Goal: Task Accomplishment & Management: Complete application form

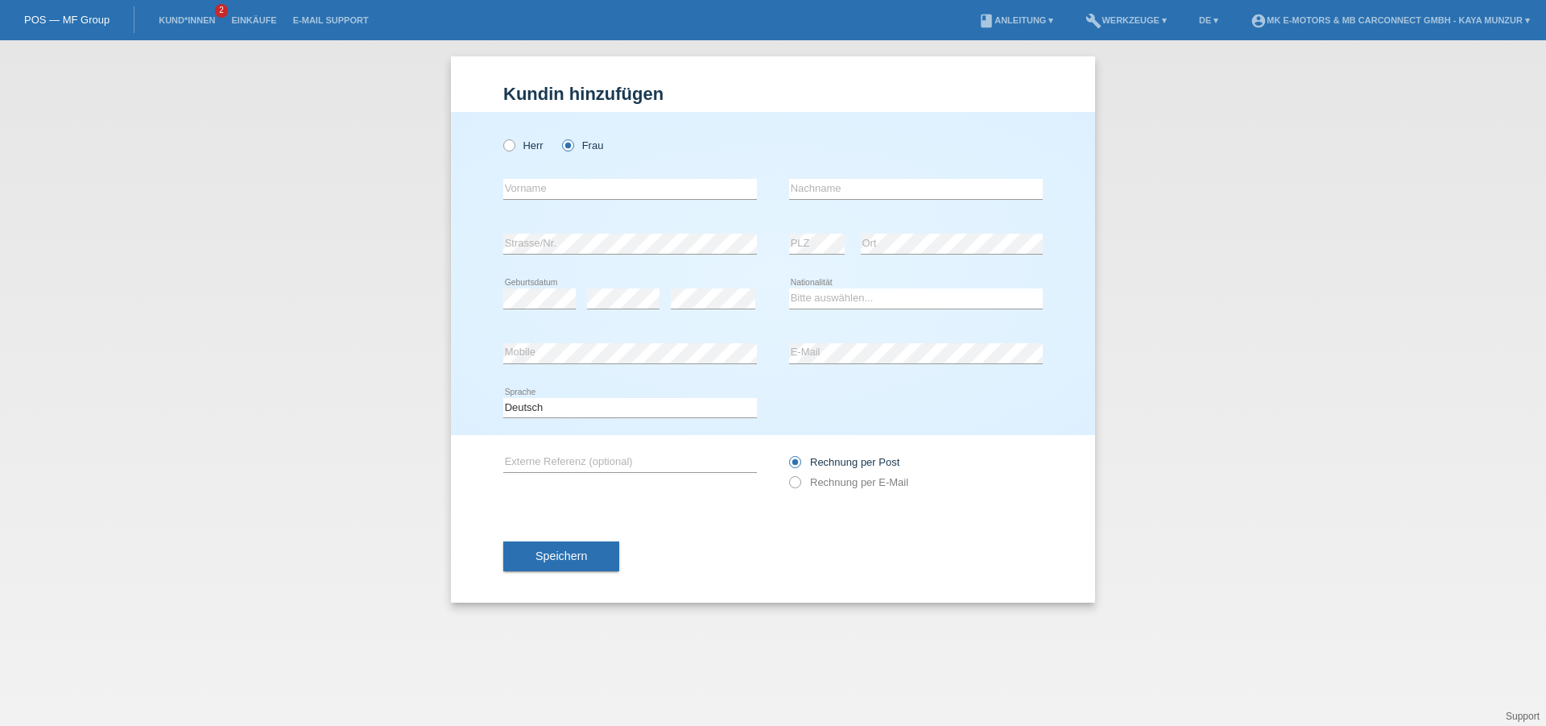
click at [579, 177] on div "error Vorname" at bounding box center [630, 189] width 254 height 55
click at [581, 190] on input "text" at bounding box center [630, 189] width 254 height 20
type input "Bojana"
type input "Rodic"
select select "CH"
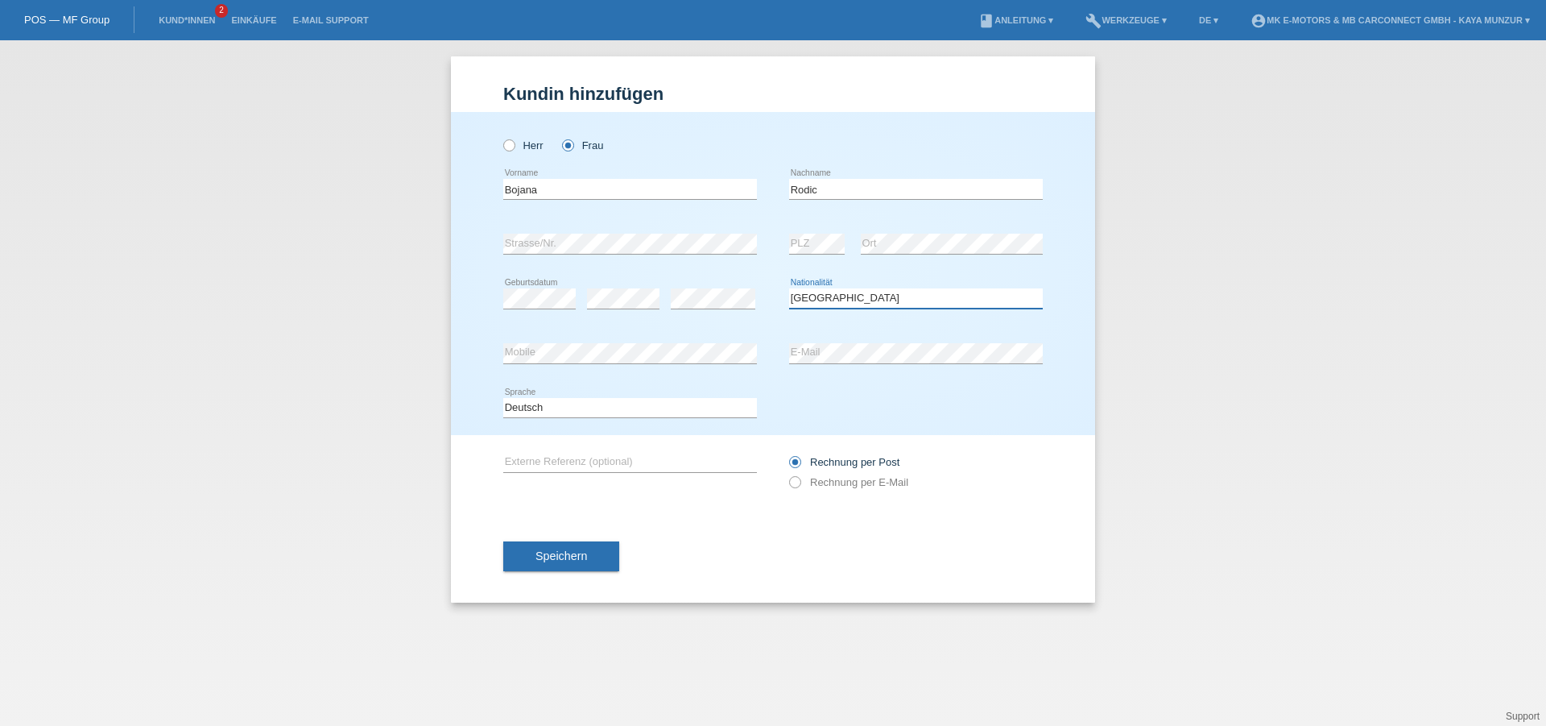
click option "Schweiz" at bounding box center [0, 0] width 0 height 0
click at [996, 585] on div "Speichern" at bounding box center [773, 556] width 540 height 93
click at [804, 488] on label "Rechnung per E-Mail" at bounding box center [848, 482] width 119 height 12
click at [800, 490] on input "Rechnung per E-Mail" at bounding box center [794, 486] width 10 height 20
radio input "true"
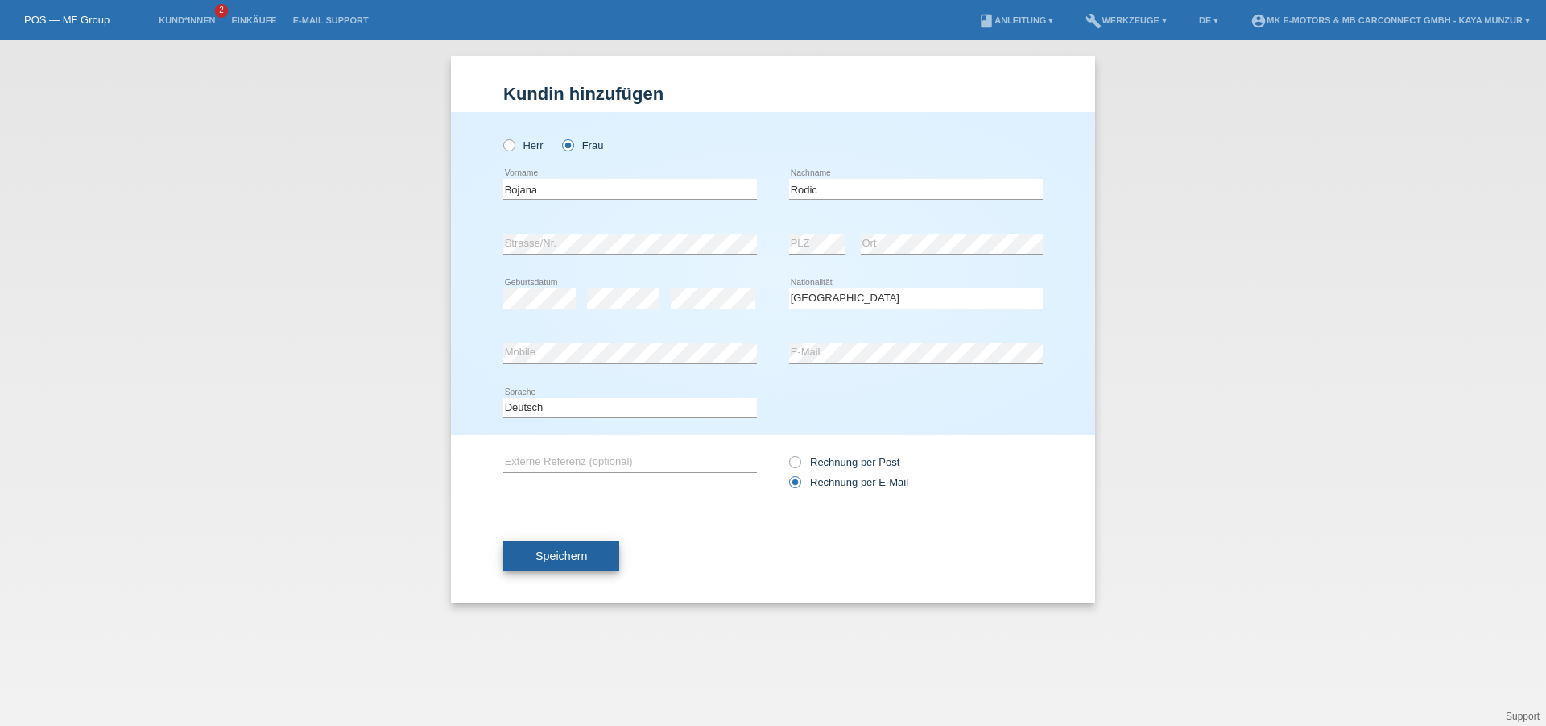
click at [565, 556] on span "Speichern" at bounding box center [562, 555] width 52 height 13
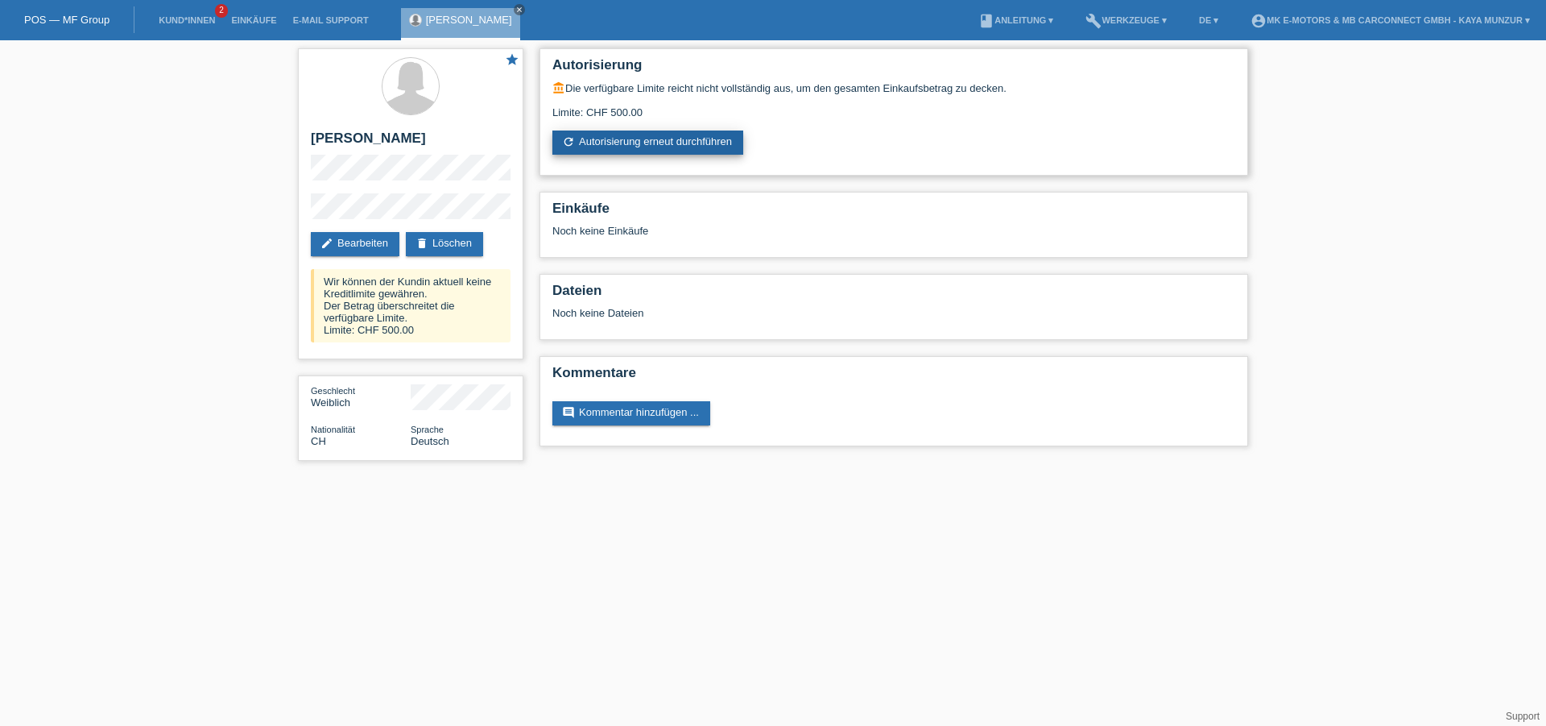
click at [585, 152] on link "refresh Autorisierung erneut durchführen" at bounding box center [647, 142] width 191 height 24
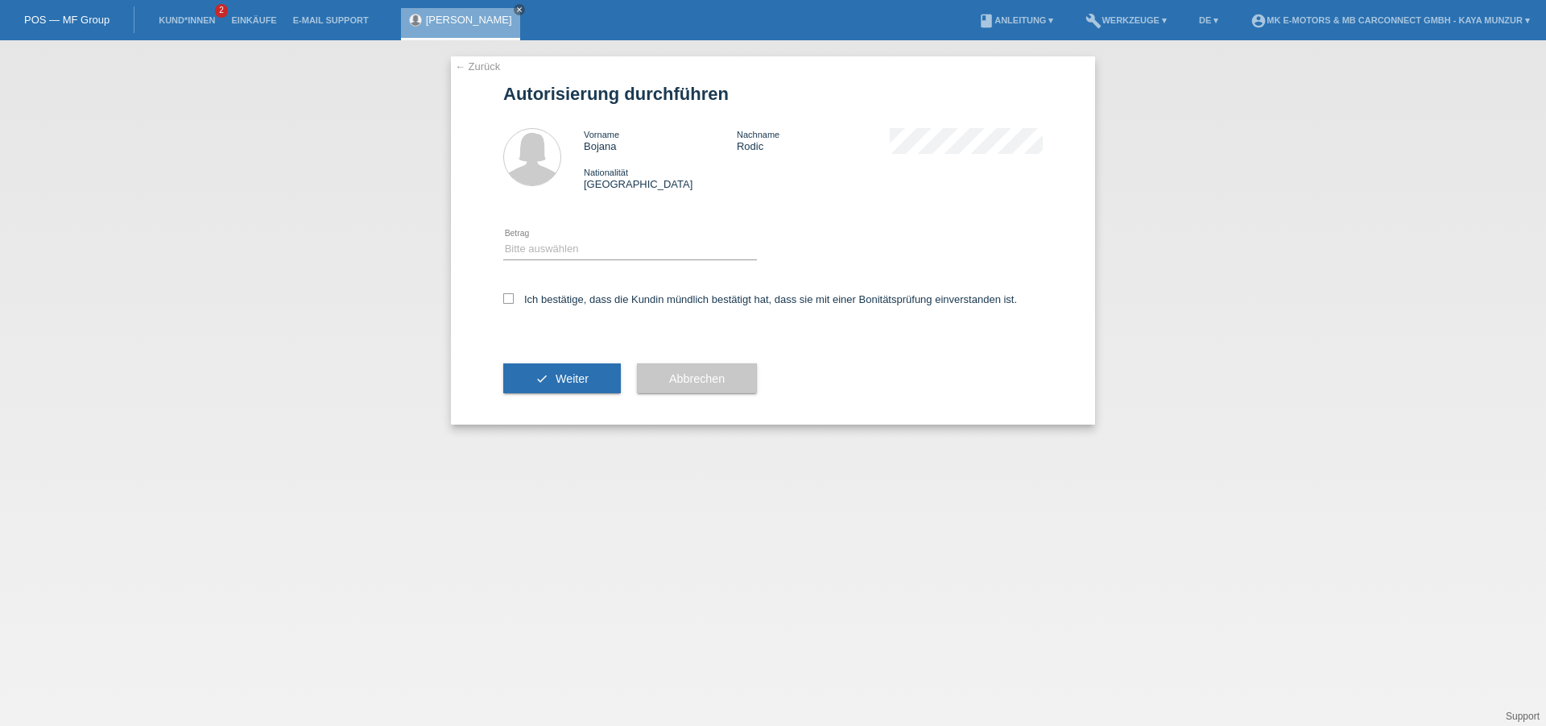
click at [544, 263] on div "Bitte auswählen CHF 1.00 - CHF 499.00 CHF 500.00 - CHF 1'999.00 CHF 2'000.00 - …" at bounding box center [630, 249] width 254 height 55
click at [542, 252] on select "Bitte auswählen CHF 1.00 - CHF 499.00 CHF 500.00 - CHF 1'999.00 CHF 2'000.00 - …" at bounding box center [630, 248] width 254 height 19
select select "2"
click option "CHF 500.00 - CHF 1'999.00" at bounding box center [0, 0] width 0 height 0
click at [508, 302] on icon at bounding box center [508, 298] width 10 height 10
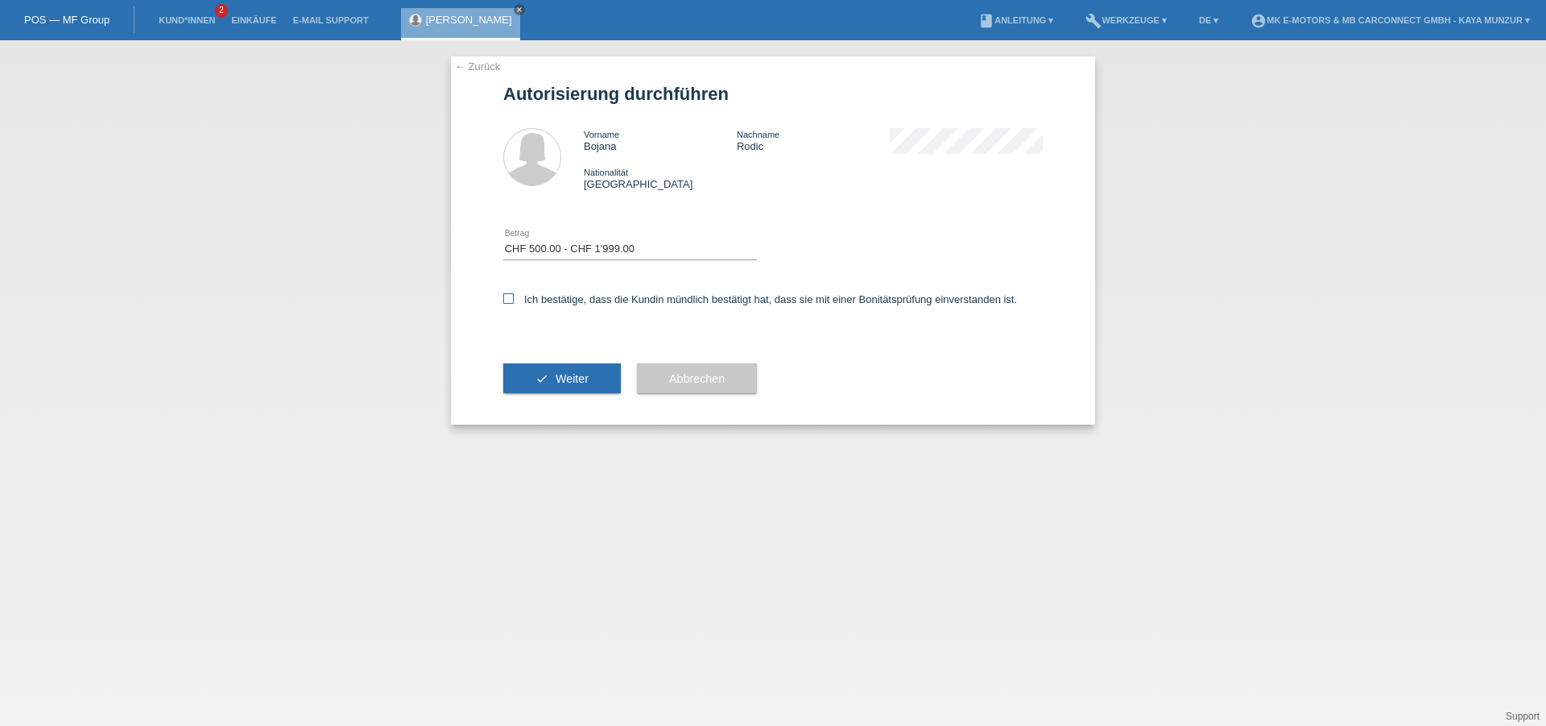
click at [508, 302] on input "Ich bestätige, dass die Kundin mündlich bestätigt hat, dass sie mit einer Bonit…" at bounding box center [508, 298] width 10 height 10
checkbox input "true"
click at [502, 296] on div "← Zurück Autorisierung durchführen Vorname Bojana Nachname Rodic Nationalität S…" at bounding box center [773, 240] width 644 height 368
click at [567, 391] on button "check Weiter" at bounding box center [562, 378] width 118 height 31
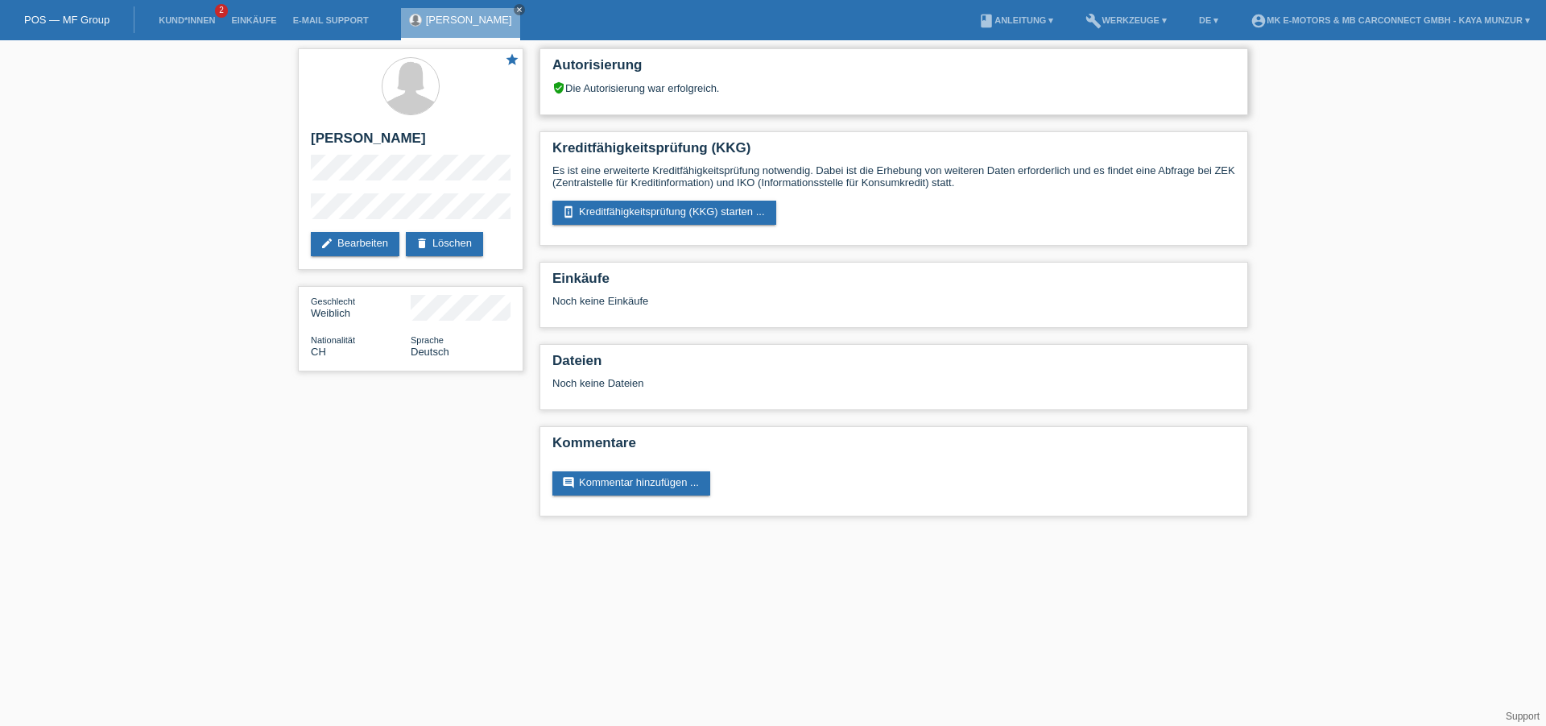
click at [657, 97] on div "Autorisierung verified_user Die Autorisierung war erfolgreich." at bounding box center [894, 81] width 709 height 67
click at [374, 248] on link "edit Bearbeiten" at bounding box center [355, 244] width 89 height 24
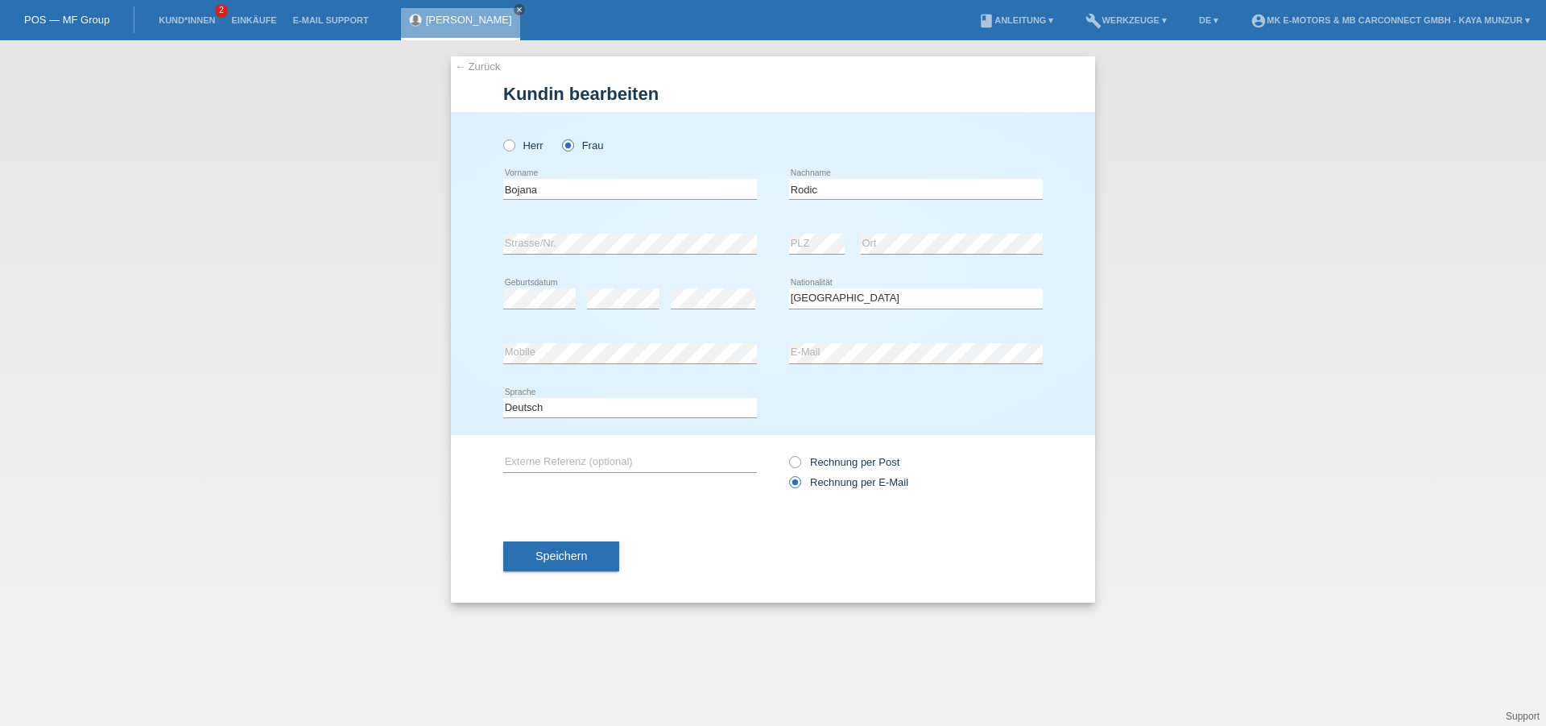
select select "CH"
click at [593, 552] on button "Speichern" at bounding box center [561, 556] width 116 height 31
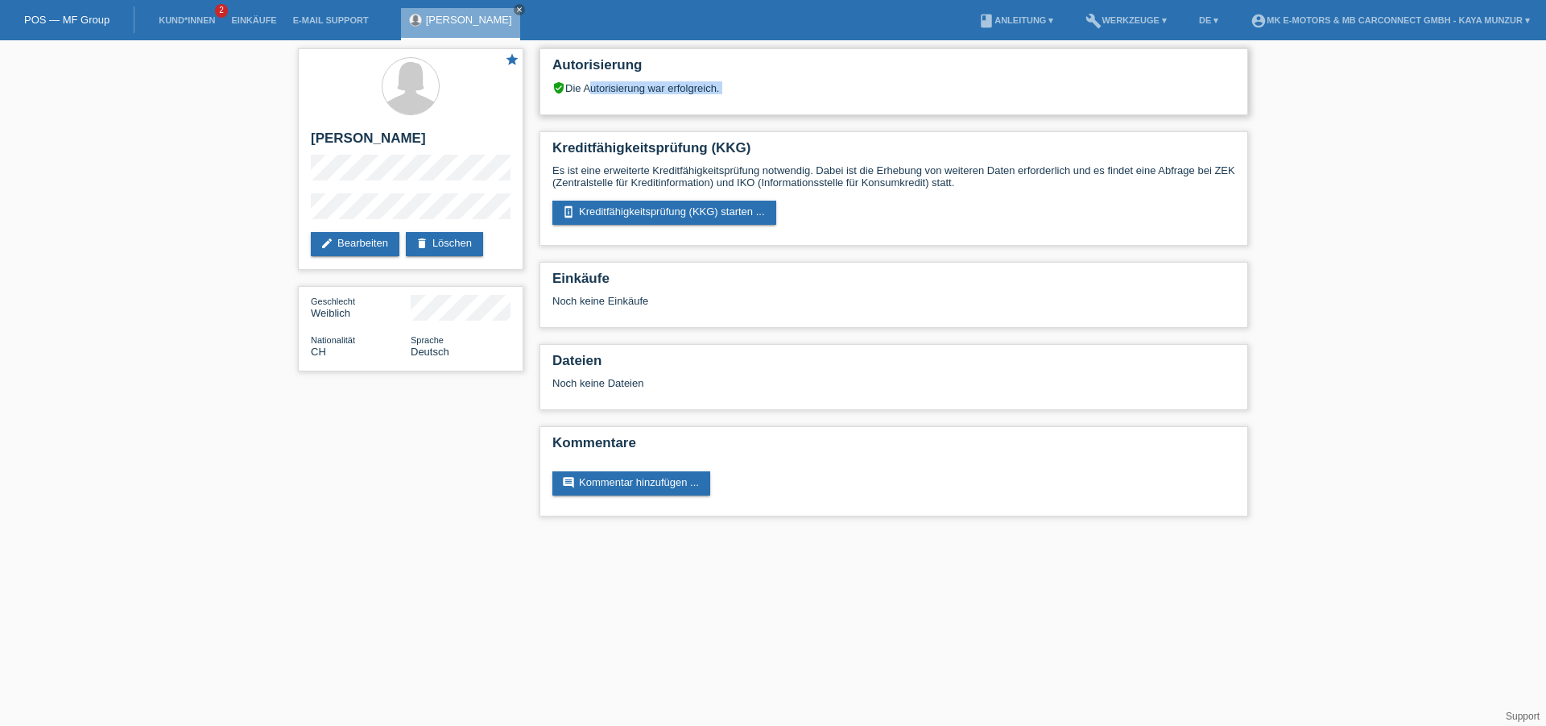
drag, startPoint x: 718, startPoint y: 94, endPoint x: 754, endPoint y: 94, distance: 36.2
click at [725, 94] on div "Autorisierung verified_user Die Autorisierung war erfolgreich." at bounding box center [894, 81] width 709 height 67
click at [754, 94] on div "Autorisierung verified_user Die Autorisierung war erfolgreich." at bounding box center [894, 81] width 709 height 67
drag, startPoint x: 577, startPoint y: 90, endPoint x: 847, endPoint y: 99, distance: 269.9
click at [847, 99] on div "Autorisierung verified_user Die Autorisierung war erfolgreich." at bounding box center [894, 81] width 709 height 67
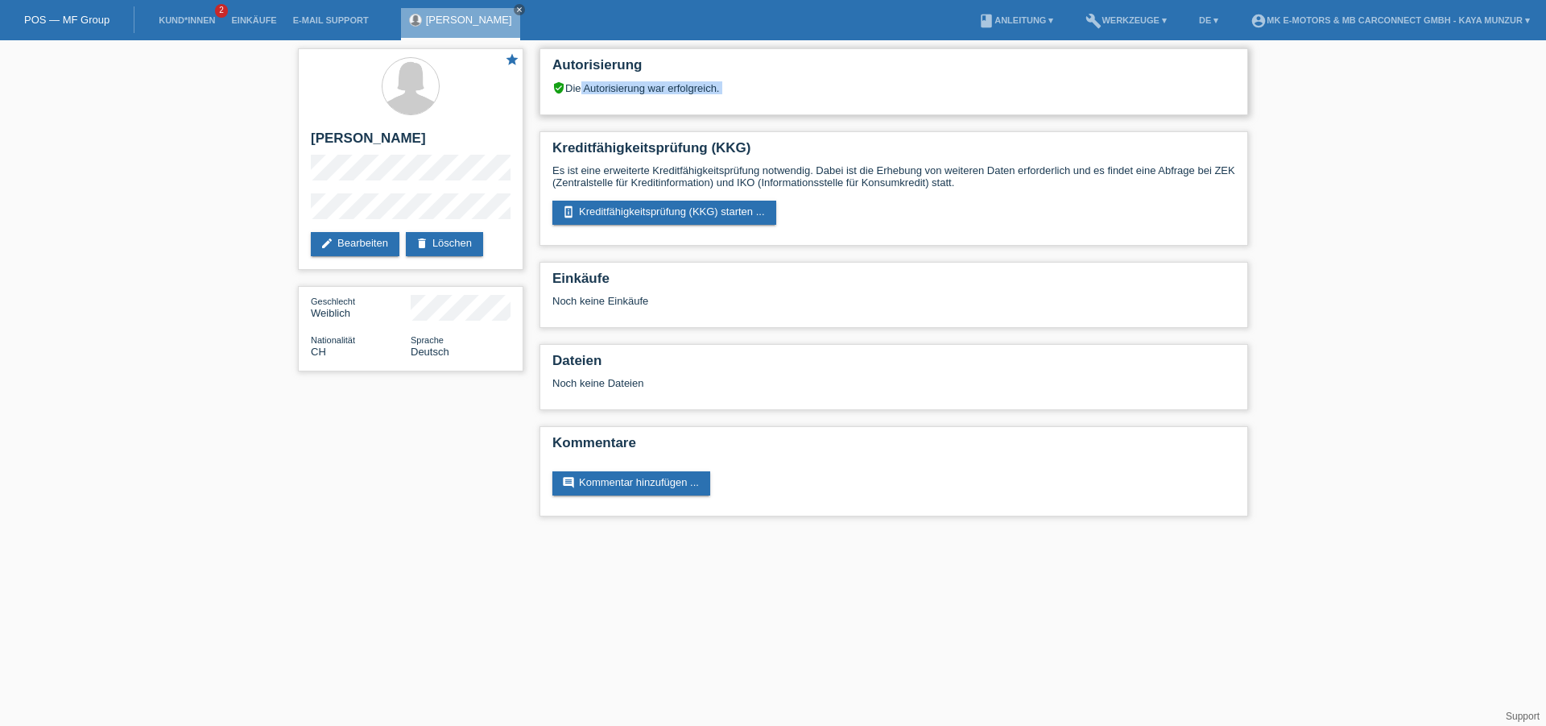
click at [836, 92] on div "verified_user Die Autorisierung war erfolgreich." at bounding box center [893, 87] width 683 height 13
click at [616, 224] on link "perm_device_information Kreditfähigkeitsprüfung (KKG) starten ..." at bounding box center [664, 213] width 224 height 24
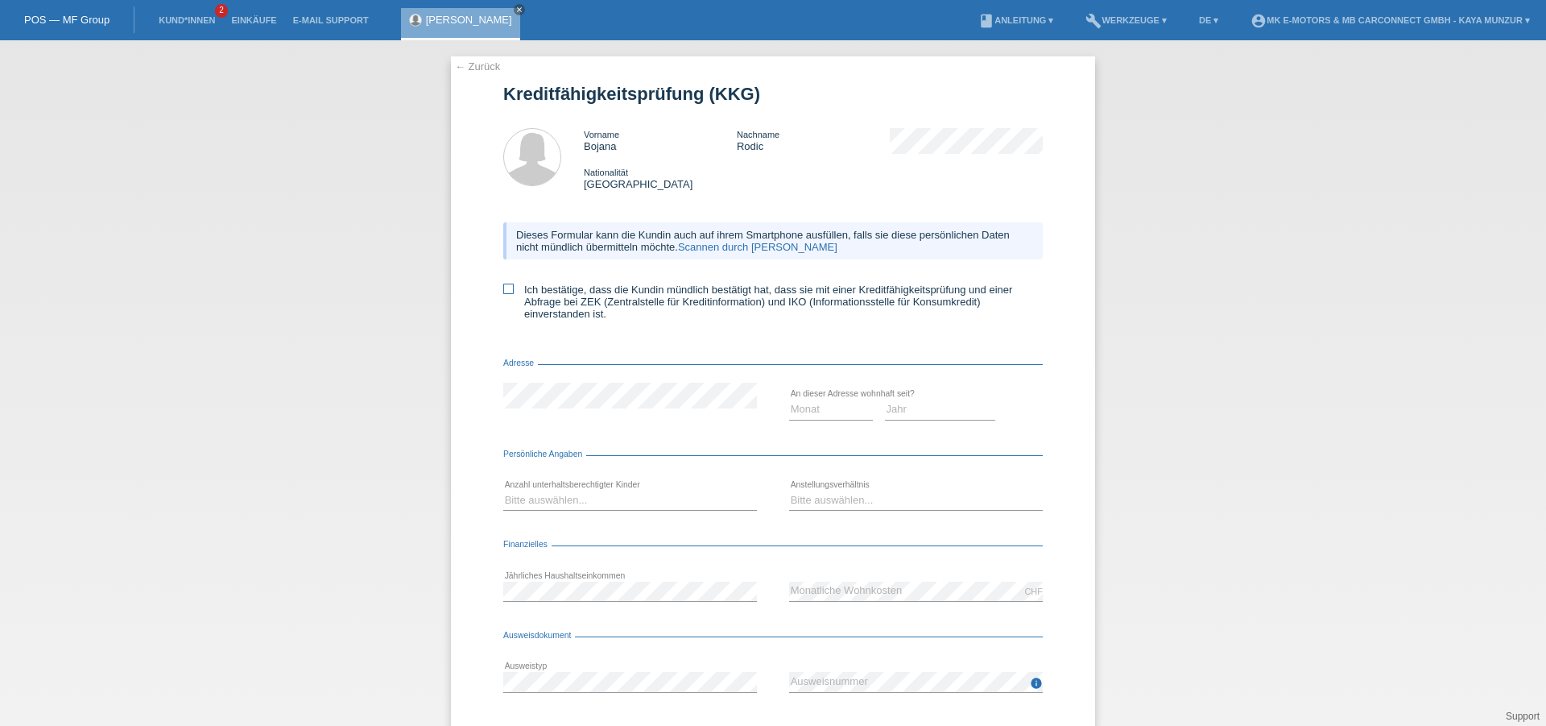
click at [505, 294] on icon at bounding box center [508, 288] width 10 height 10
click at [505, 294] on input "Ich bestätige, dass die Kundin mündlich bestätigt hat, dass sie mit einer Kredi…" at bounding box center [508, 288] width 10 height 10
checkbox input "true"
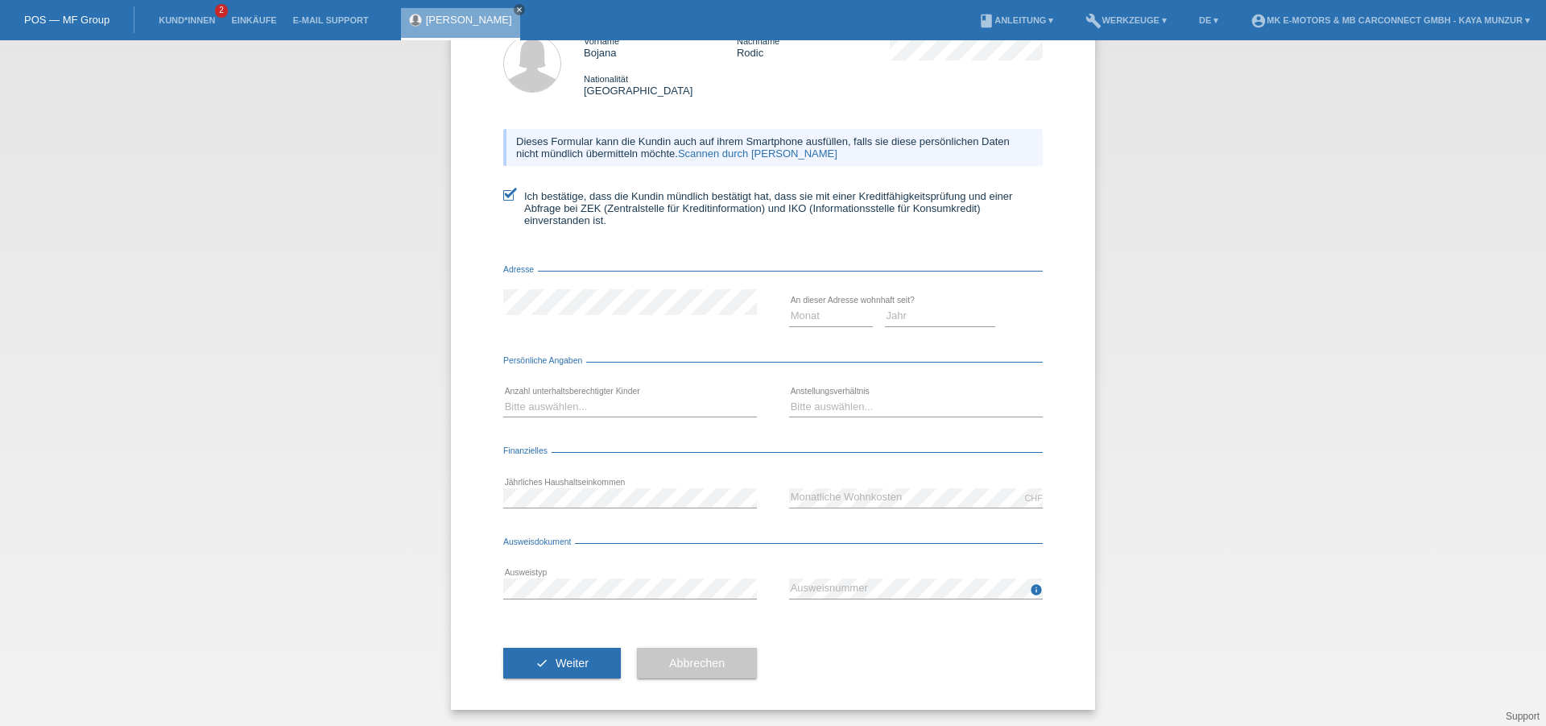
scroll to position [101, 0]
click at [789, 306] on select "Monat 01 02 03 04 05 06 07 08 09 10" at bounding box center [831, 315] width 84 height 19
drag, startPoint x: 824, startPoint y: 321, endPoint x: 1377, endPoint y: 300, distance: 553.6
click at [1378, 290] on div "← Zurück Kreditfähigkeitsprüfung (KKG) Vorname Bojana Nachname Rodic Nationalit…" at bounding box center [773, 382] width 1546 height 685
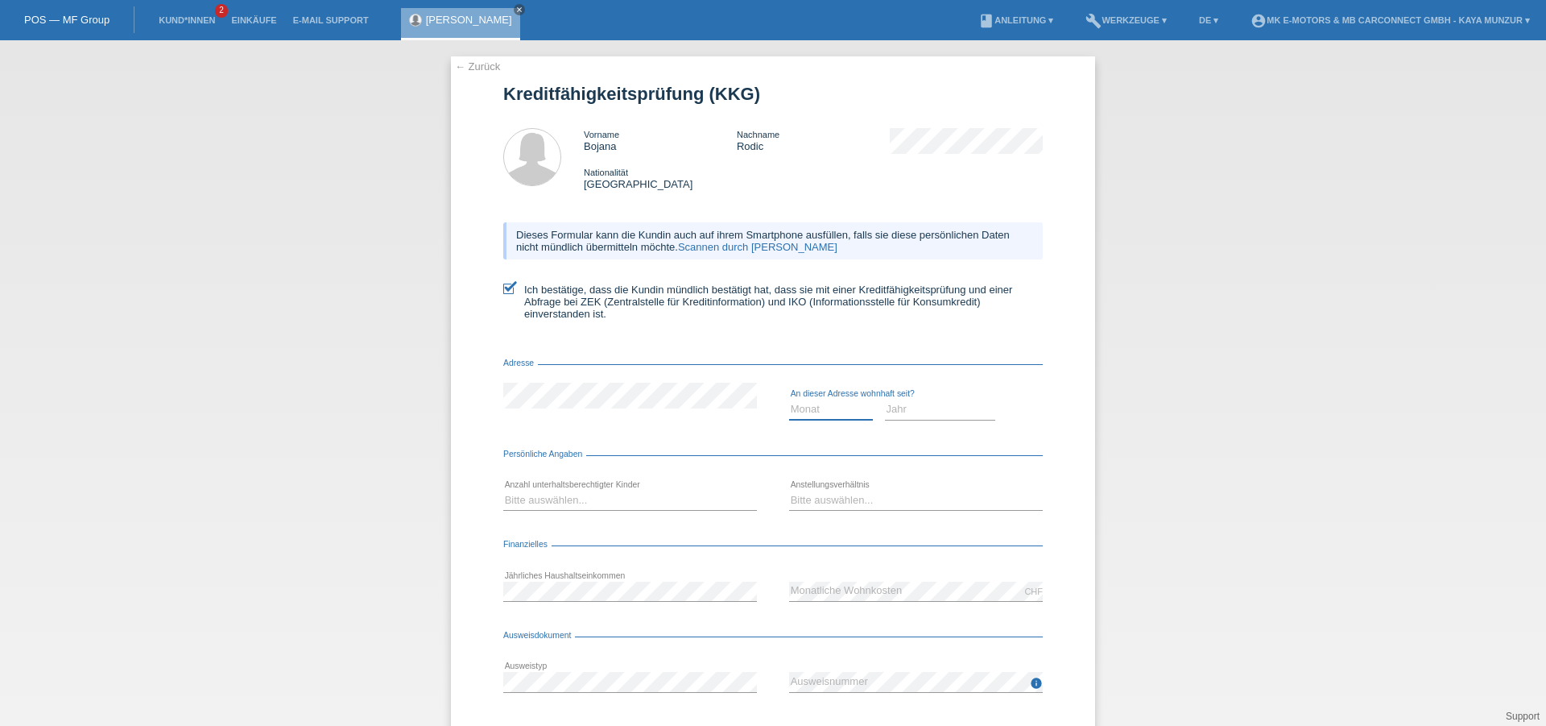
select select "11"
click option "11" at bounding box center [0, 0] width 0 height 0
select select "2022"
click option "2022" at bounding box center [0, 0] width 0 height 0
click at [1280, 387] on div "← Zurück Kreditfähigkeitsprüfung (KKG) Vorname Bojana Nachname Rodic Nationalit…" at bounding box center [773, 382] width 1546 height 685
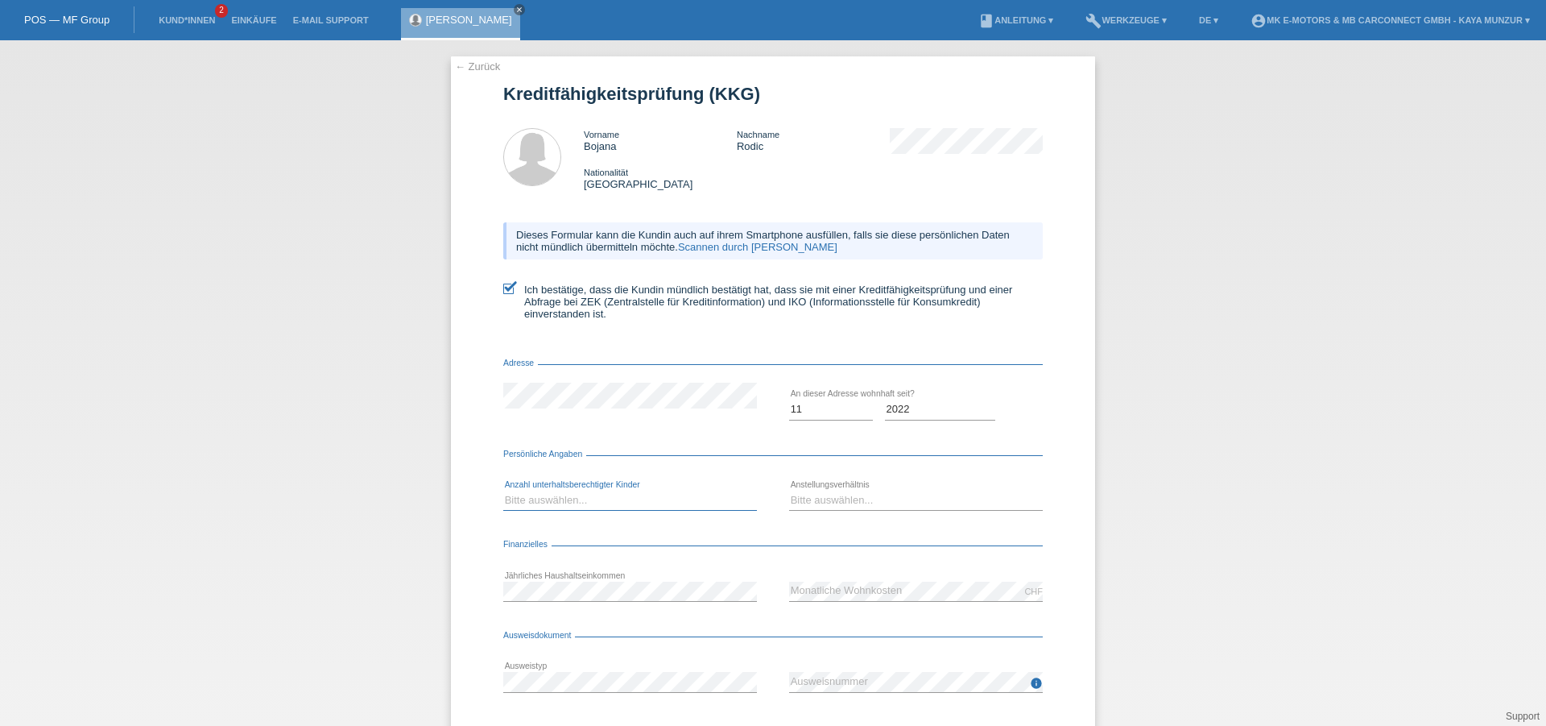
select select "0"
click option "0" at bounding box center [0, 0] width 0 height 0
click at [789, 490] on select "Bitte auswählen... Unbefristet Befristet Lehrling/Student Pensioniert Nicht arb…" at bounding box center [916, 499] width 254 height 19
select select "UNLIMITED"
click option "Unbefristet" at bounding box center [0, 0] width 0 height 0
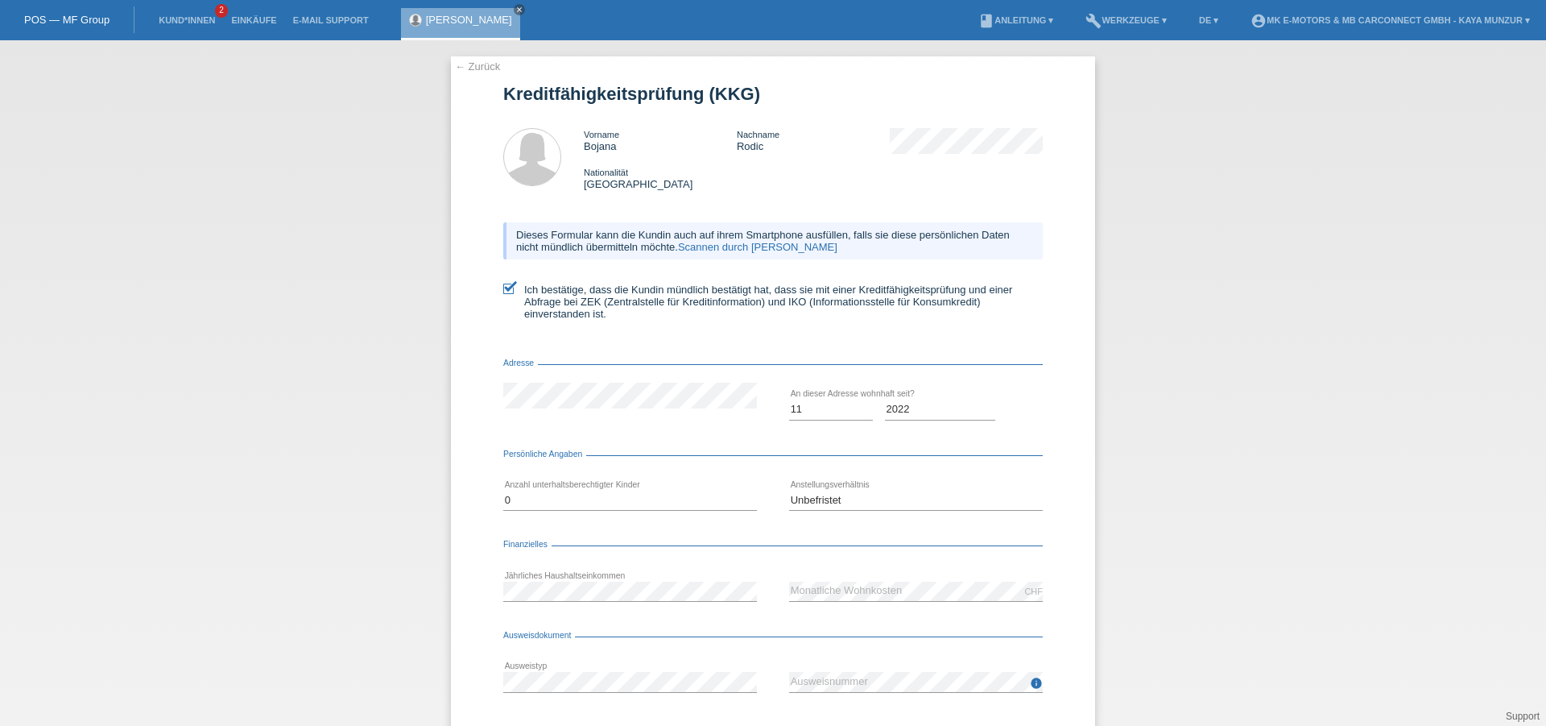
click at [457, 573] on div "← Zurück Kreditfähigkeitsprüfung (KKG) Vorname Bojana Nachname Rodic Nationalit…" at bounding box center [773, 429] width 644 height 746
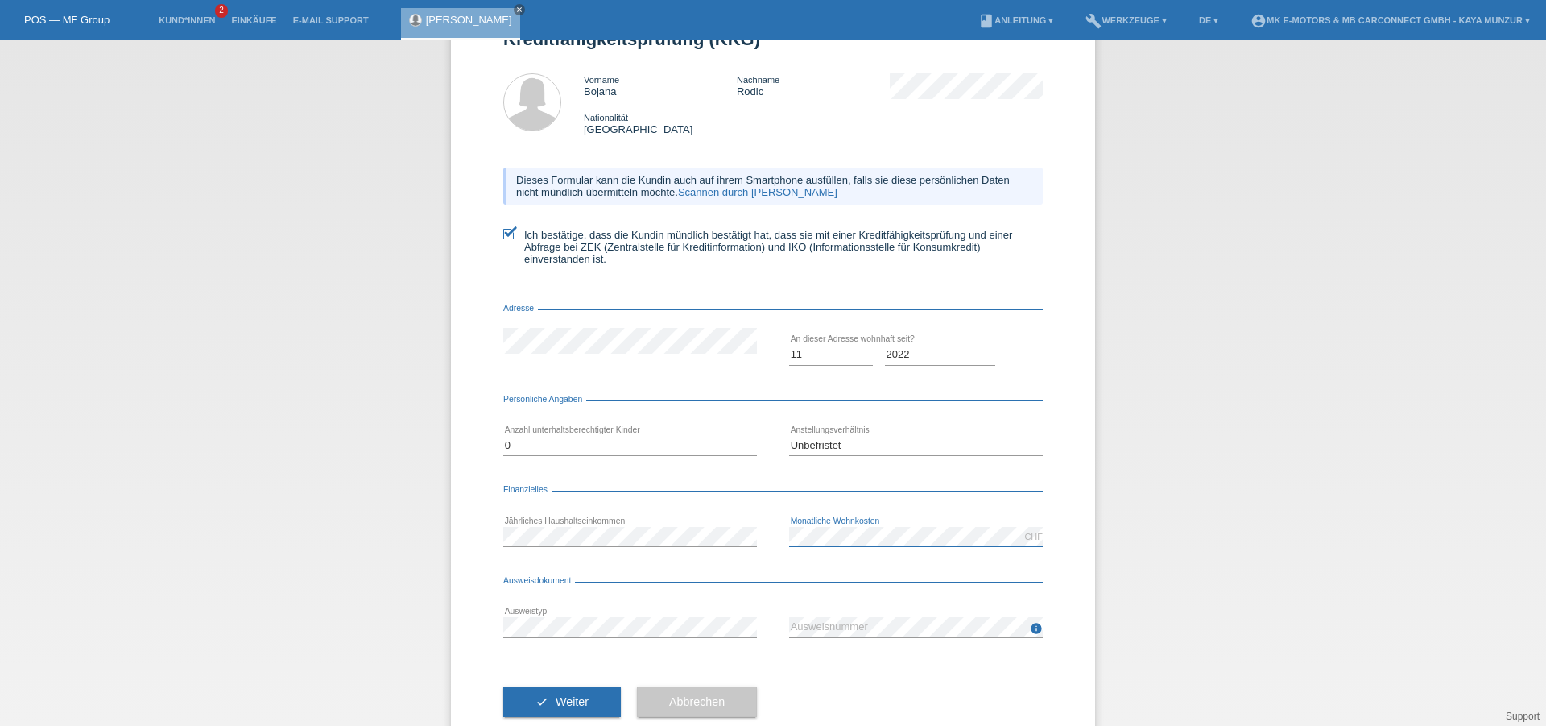
scroll to position [101, 0]
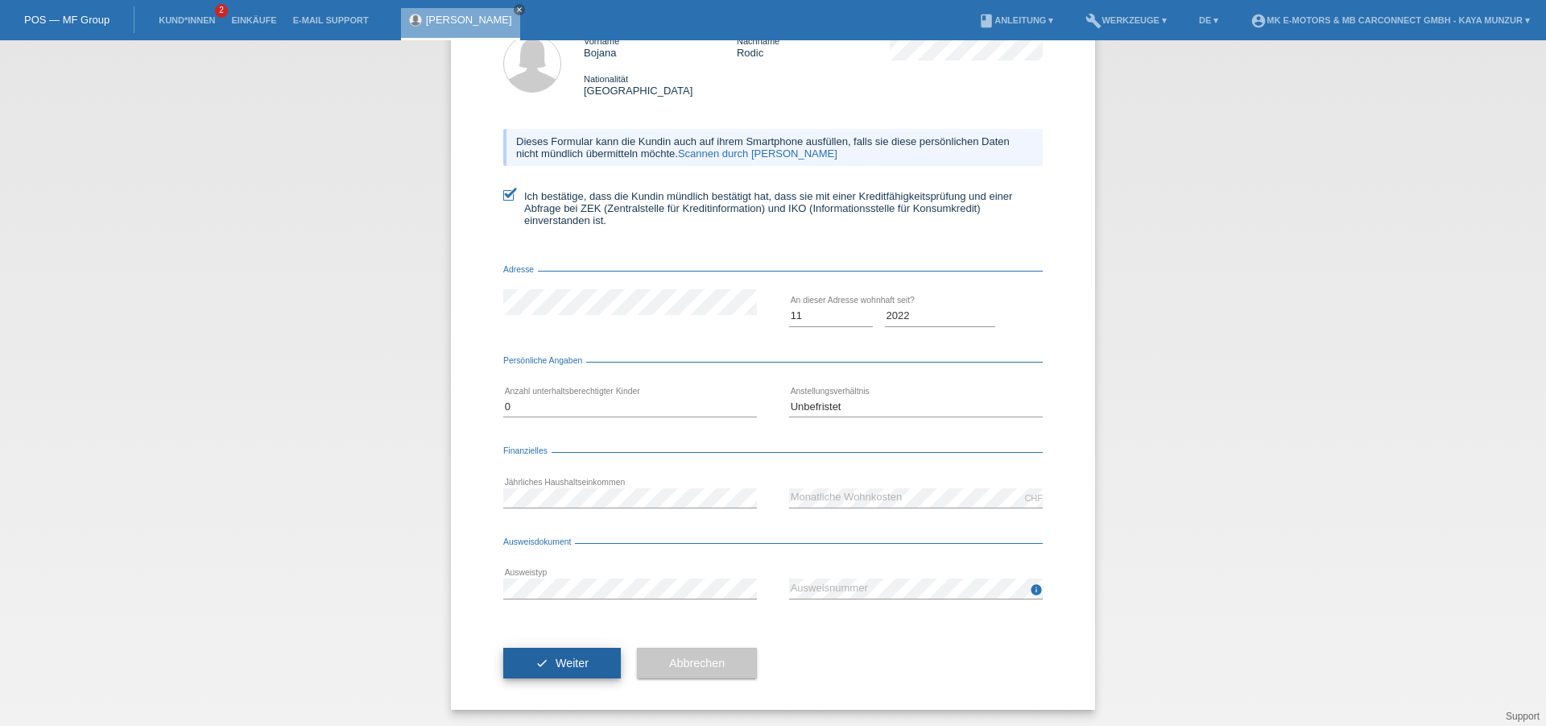
click at [558, 666] on span "Weiter" at bounding box center [572, 662] width 33 height 13
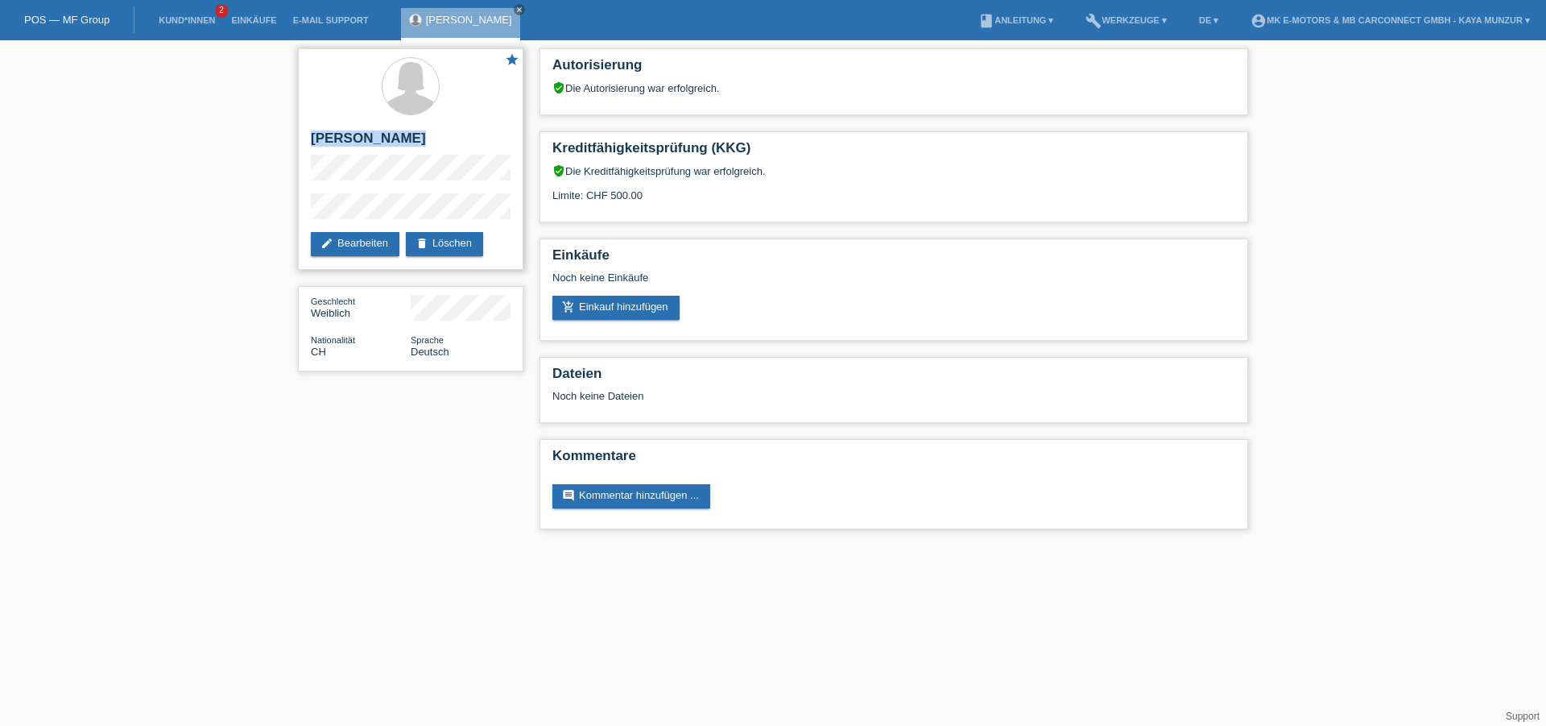
click at [452, 214] on div "star [PERSON_NAME] edit Bearbeiten delete Löschen" at bounding box center [410, 158] width 225 height 221
click at [480, 545] on div "star [PERSON_NAME] edit Bearbeiten delete Löschen Geschlecht Weiblich Nationali…" at bounding box center [773, 292] width 966 height 505
click at [438, 498] on div "star [PERSON_NAME] edit Bearbeiten delete Löschen Geschlecht Weiblich Nationali…" at bounding box center [773, 292] width 966 height 505
drag, startPoint x: 312, startPoint y: 132, endPoint x: 455, endPoint y: 351, distance: 261.8
click at [455, 270] on div "star [PERSON_NAME] edit Bearbeiten delete Löschen" at bounding box center [410, 158] width 225 height 221
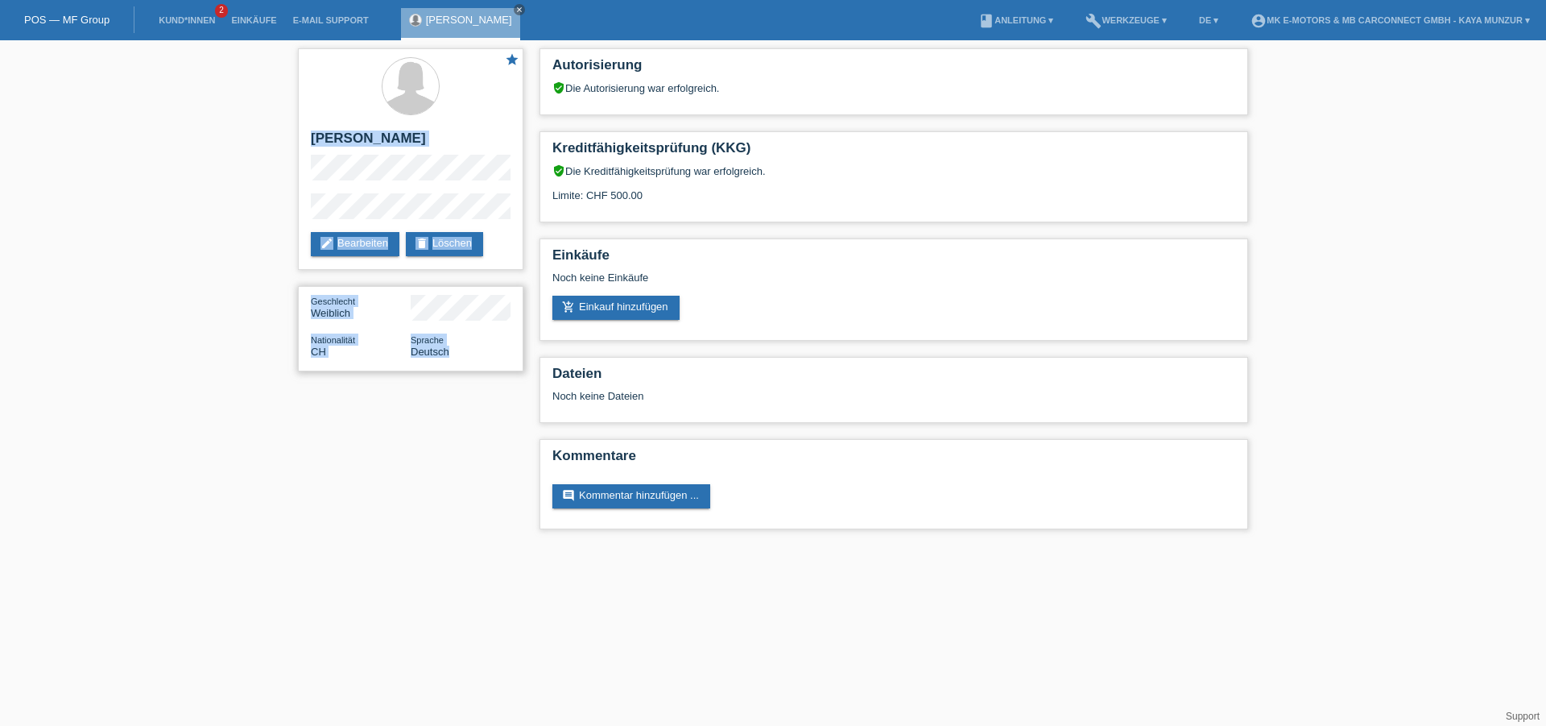
copy div "[PERSON_NAME] edit Bearbeiten delete Löschen Geschlecht Weiblich Nationalität C…"
